Goal: Task Accomplishment & Management: Use online tool/utility

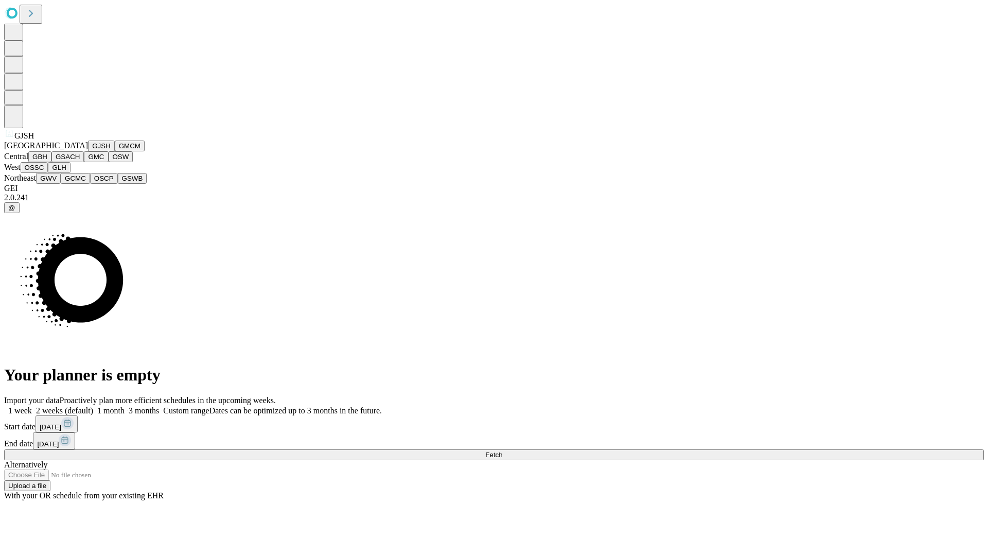
click at [88, 151] on button "GJSH" at bounding box center [101, 146] width 27 height 11
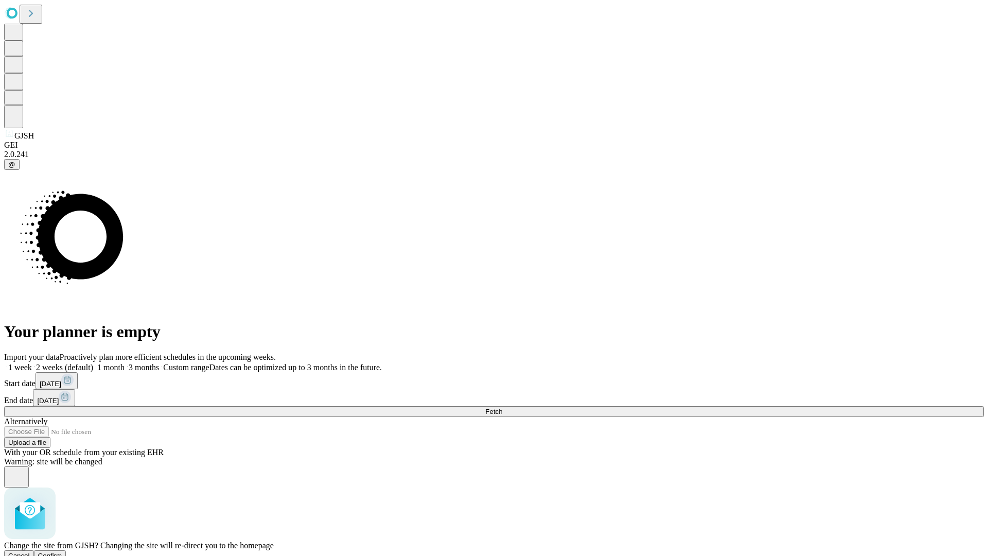
click at [62, 552] on span "Confirm" at bounding box center [50, 556] width 24 height 8
click at [125, 363] on label "1 month" at bounding box center [108, 367] width 31 height 9
click at [502, 408] on span "Fetch" at bounding box center [493, 412] width 17 height 8
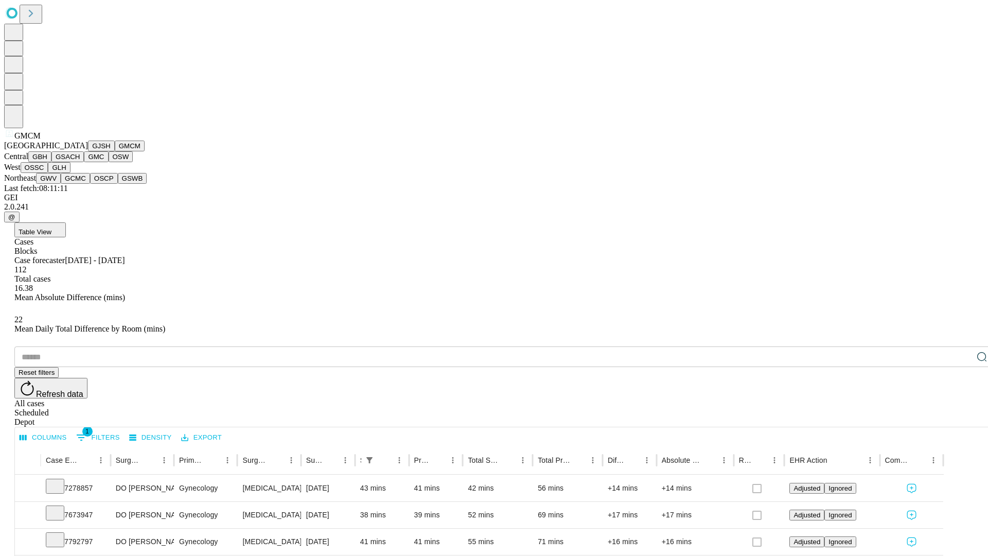
click at [51, 162] on button "GBH" at bounding box center [39, 156] width 23 height 11
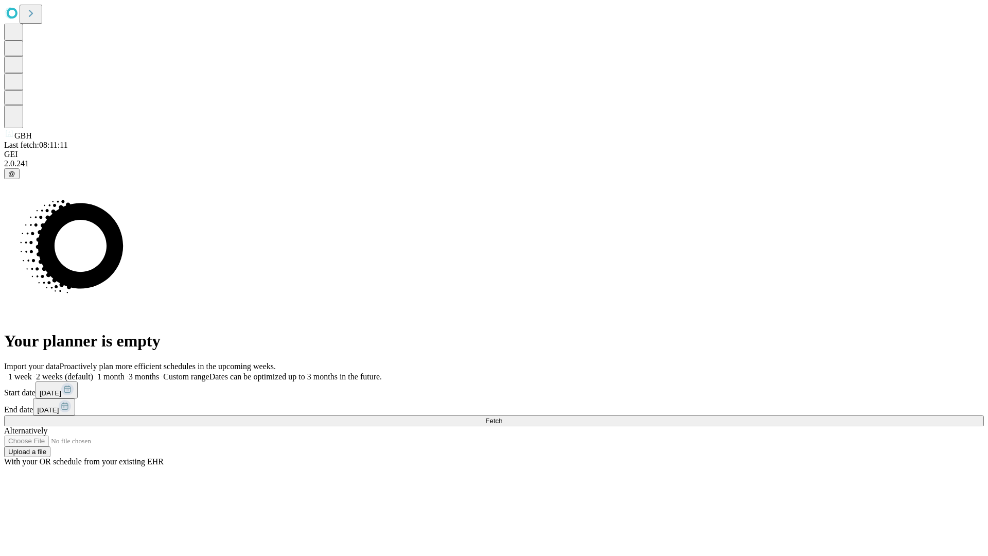
click at [125, 372] on label "1 month" at bounding box center [108, 376] width 31 height 9
click at [502, 417] on span "Fetch" at bounding box center [493, 421] width 17 height 8
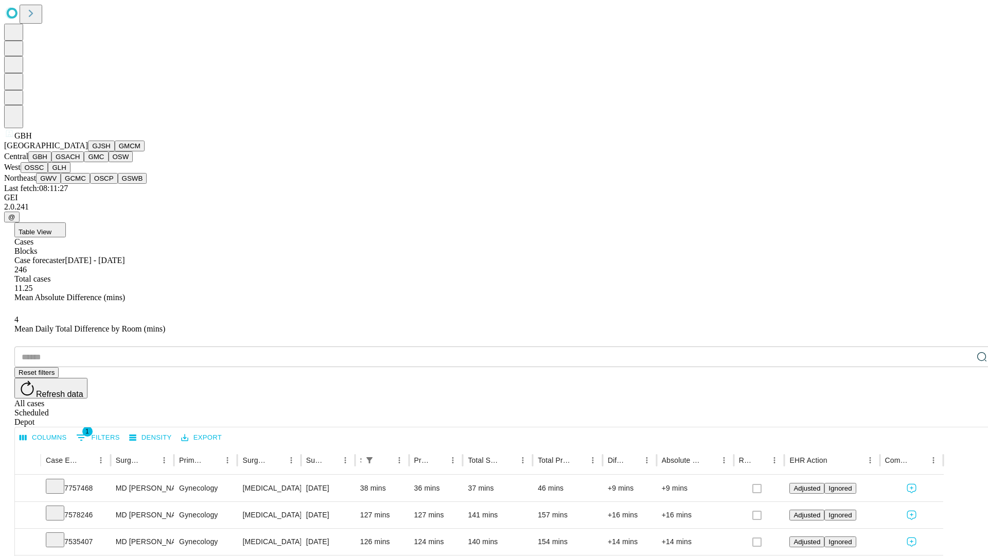
click at [80, 162] on button "GSACH" at bounding box center [67, 156] width 32 height 11
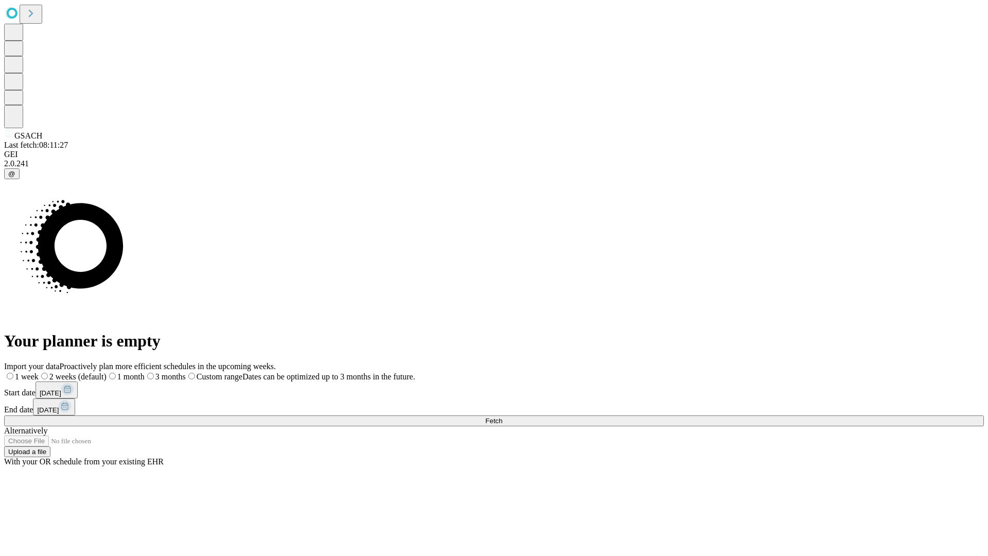
click at [145, 372] on label "1 month" at bounding box center [126, 376] width 38 height 9
click at [502, 417] on span "Fetch" at bounding box center [493, 421] width 17 height 8
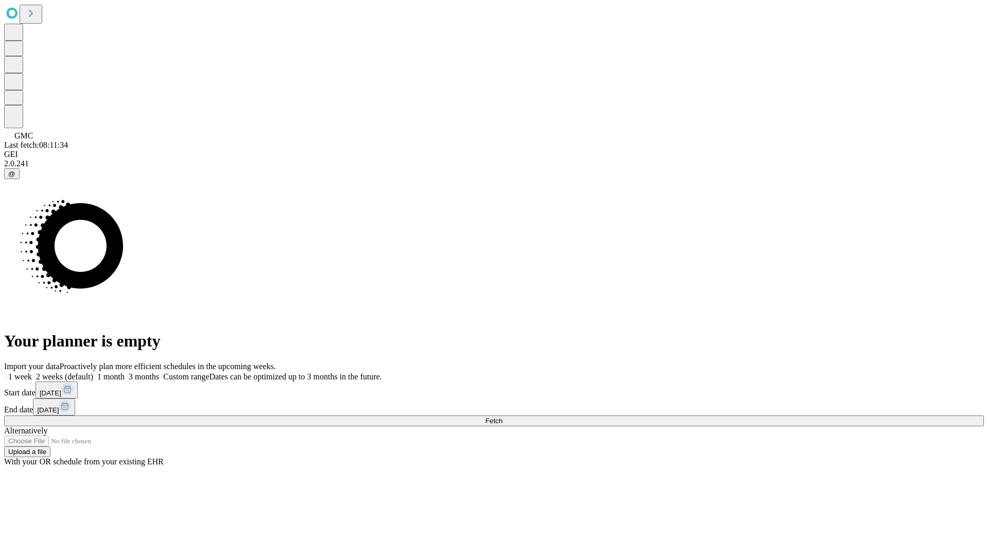
click at [125, 372] on label "1 month" at bounding box center [108, 376] width 31 height 9
click at [502, 417] on span "Fetch" at bounding box center [493, 421] width 17 height 8
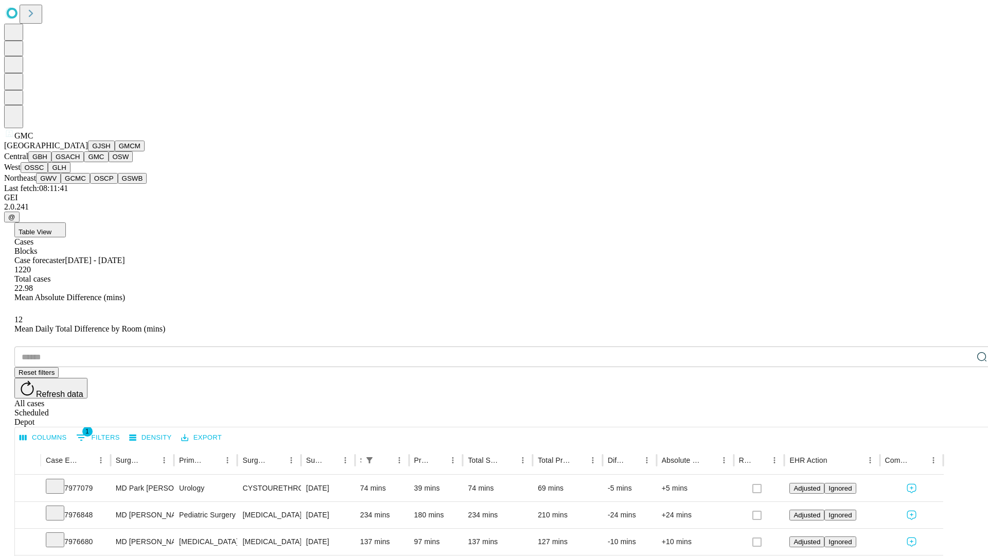
click at [109, 162] on button "OSW" at bounding box center [121, 156] width 25 height 11
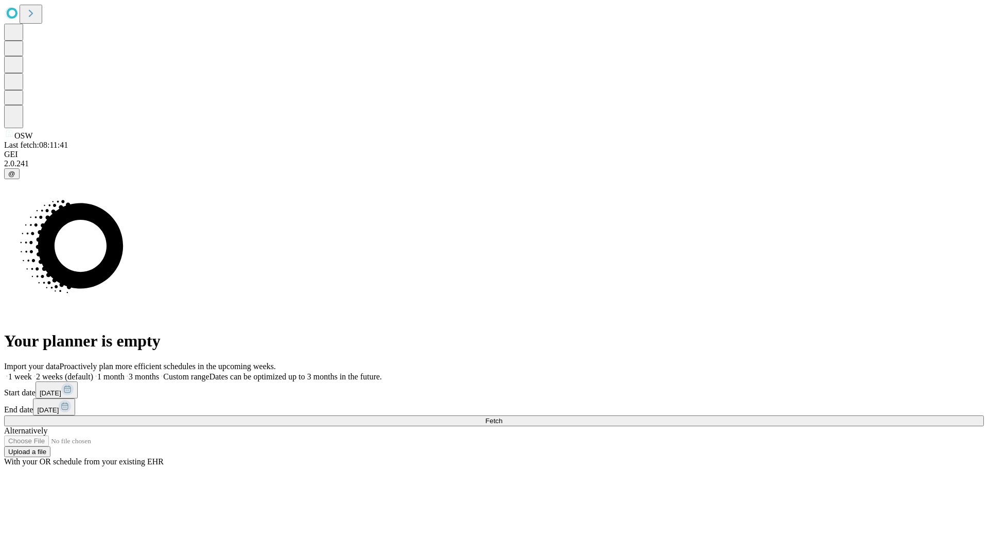
click at [502, 417] on span "Fetch" at bounding box center [493, 421] width 17 height 8
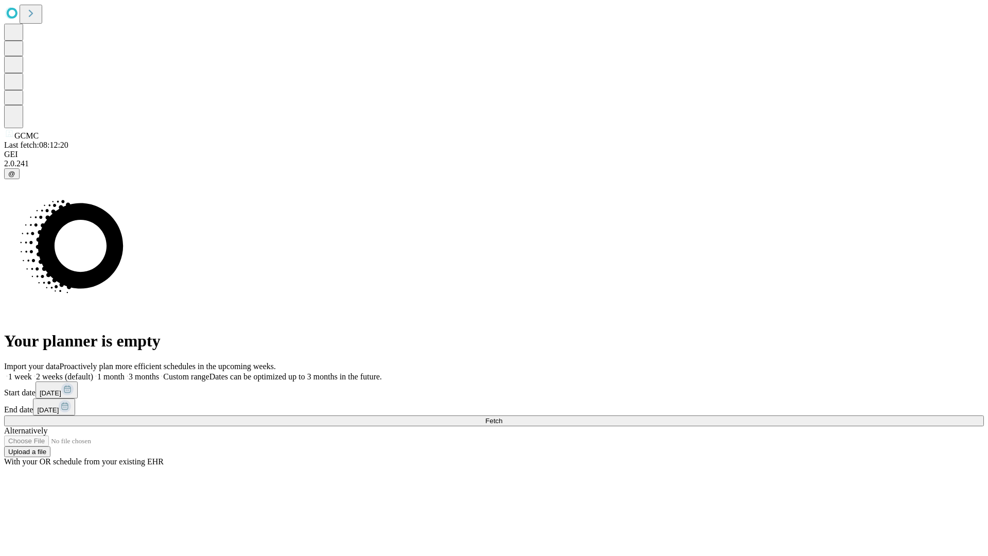
click at [125, 372] on label "1 month" at bounding box center [108, 376] width 31 height 9
click at [502, 417] on span "Fetch" at bounding box center [493, 421] width 17 height 8
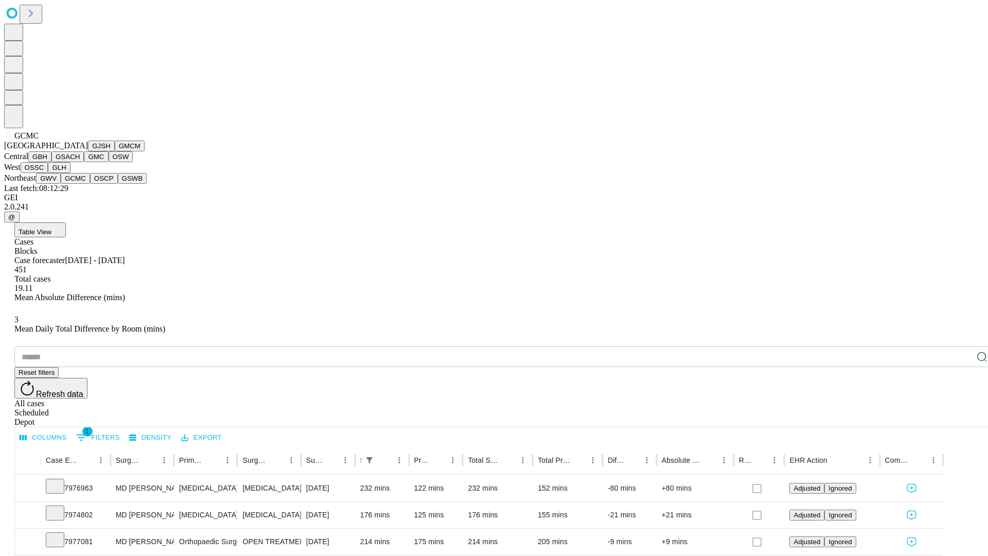
click at [90, 184] on button "OSCP" at bounding box center [104, 178] width 28 height 11
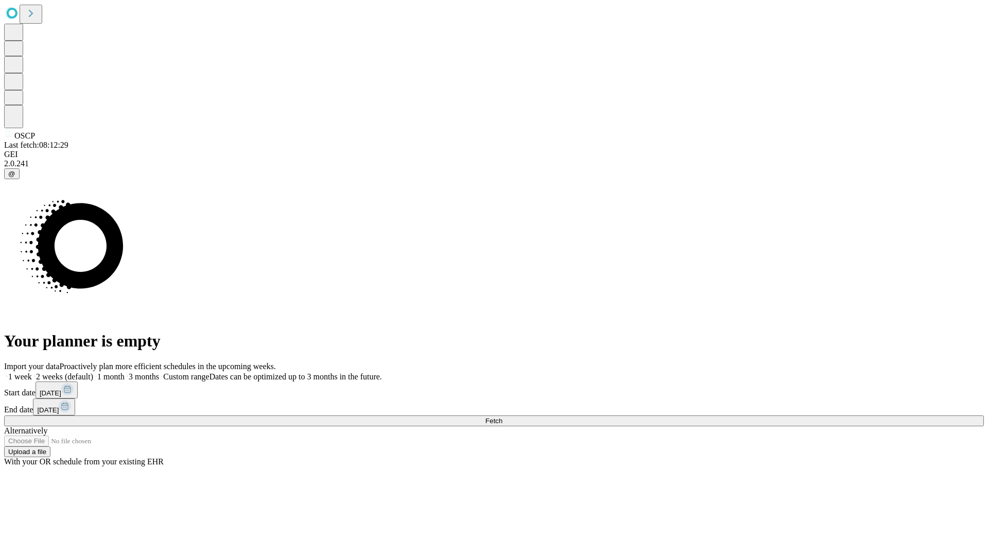
click at [125, 372] on label "1 month" at bounding box center [108, 376] width 31 height 9
click at [502, 417] on span "Fetch" at bounding box center [493, 421] width 17 height 8
